Goal: Transaction & Acquisition: Book appointment/travel/reservation

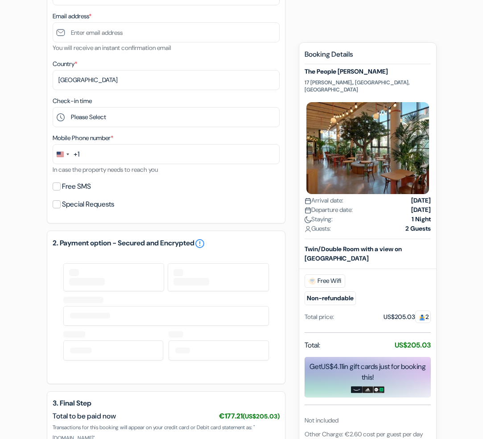
click at [29, 166] on div "add_box The People Paris Marais [STREET_ADDRESS][PERSON_NAME] Property Details …" at bounding box center [242, 202] width 428 height 656
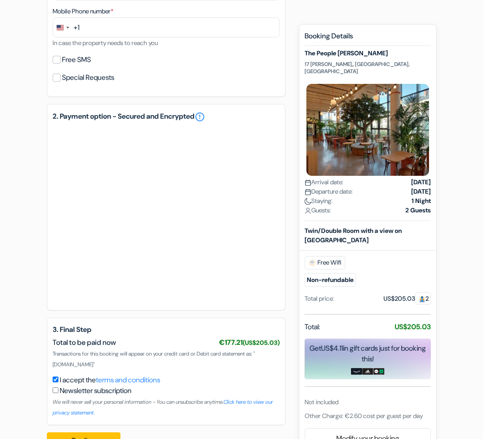
scroll to position [335, 0]
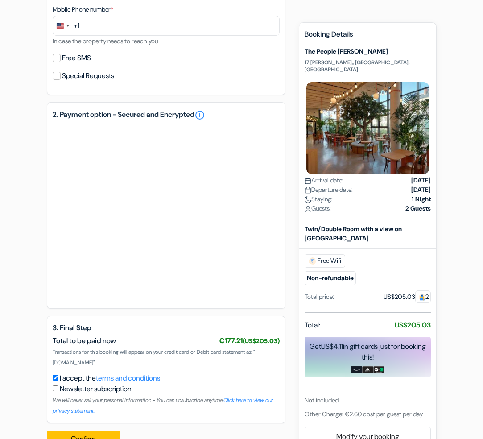
click at [379, 417] on div "Other Charge: €2.60 cost per guest per day" at bounding box center [368, 414] width 126 height 11
click at [380, 417] on div "Other Charge: €2.60 cost per guest per day" at bounding box center [368, 414] width 126 height 11
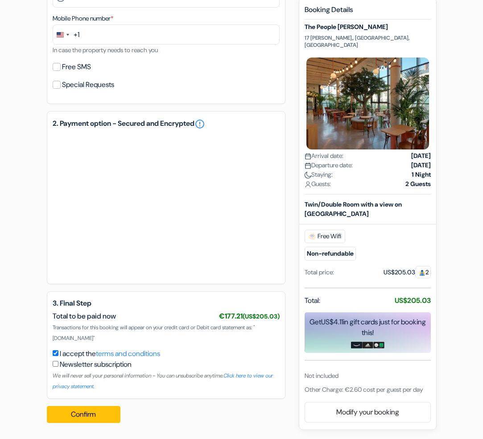
scroll to position [329, 0]
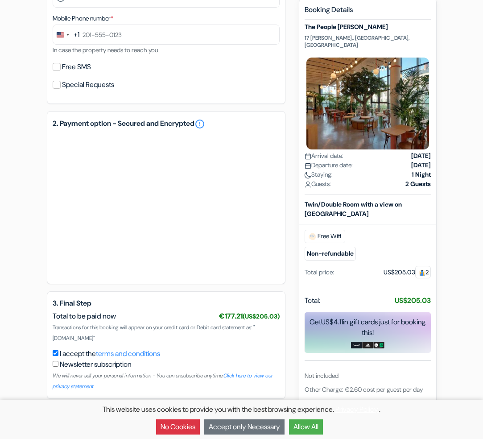
click at [307, 427] on button "Allow All" at bounding box center [306, 426] width 34 height 15
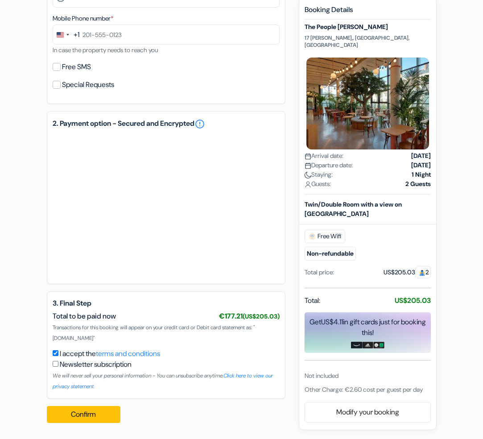
scroll to position [0, 0]
click at [371, 295] on div "Total: US$205.03" at bounding box center [368, 301] width 126 height 12
click at [433, 384] on div "New booking Booking Details The People Paris Marais 17 [PERSON_NAME],, [GEOGRAP…" at bounding box center [368, 214] width 138 height 432
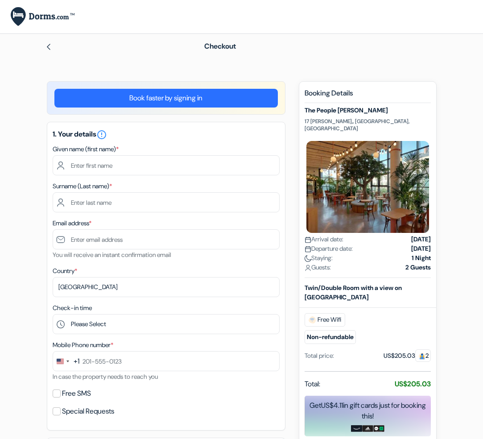
click at [33, 266] on div "add_box The People Paris Marais [STREET_ADDRESS][PERSON_NAME] Property Details …" at bounding box center [242, 418] width 428 height 675
click at [36, 255] on div "add_box The People Paris Marais [STREET_ADDRESS][PERSON_NAME] Property Details …" at bounding box center [242, 418] width 428 height 675
